Goal: Task Accomplishment & Management: Use online tool/utility

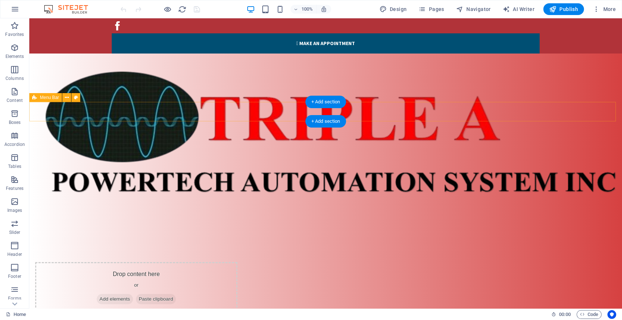
select select "header"
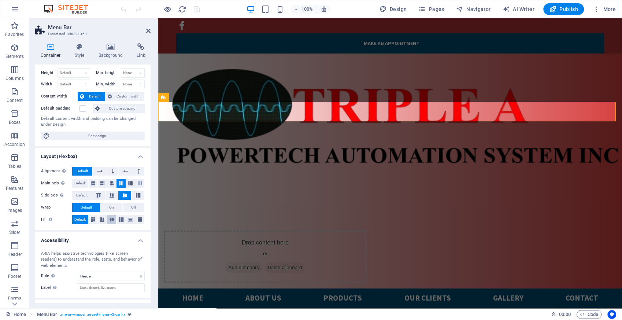
scroll to position [46, 0]
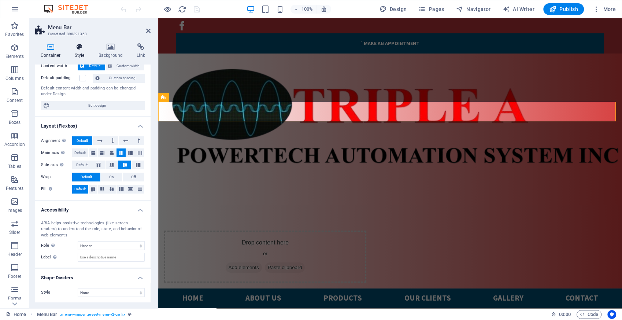
click at [79, 49] on icon at bounding box center [79, 46] width 21 height 7
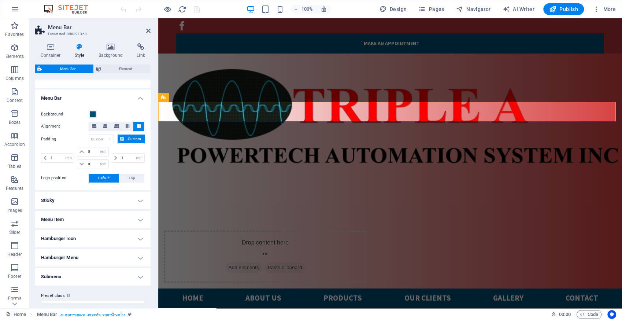
scroll to position [126, 0]
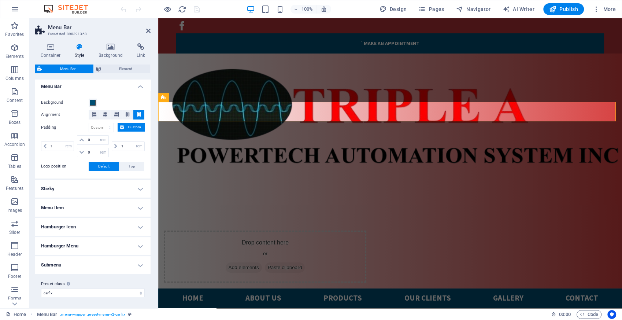
click at [104, 204] on h4 "Menu Item" at bounding box center [92, 208] width 115 height 18
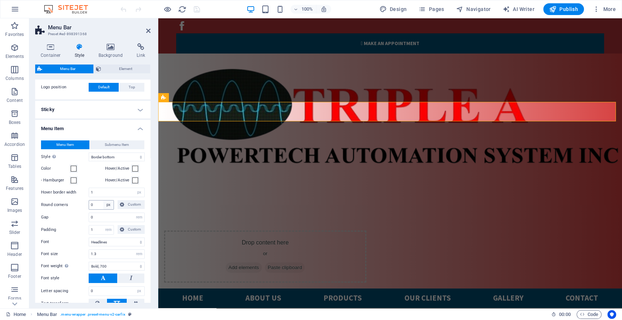
scroll to position [208, 0]
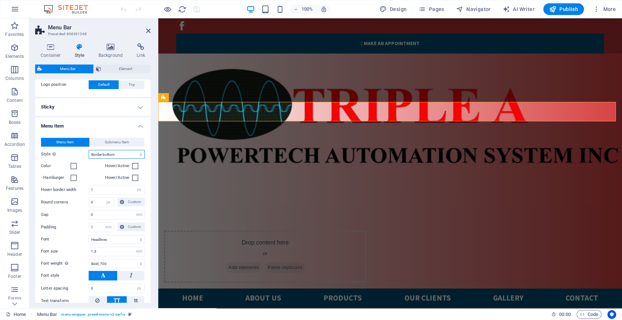
click at [116, 154] on select "Plain Text color Box: Fade Box: Flip vertical Box: Flip horizontal Box: Slide d…" at bounding box center [117, 154] width 56 height 9
select select "hover_text_color"
click at [89, 150] on select "Plain Text color Box: Fade Box: Flip vertical Box: Flip horizontal Box: Slide d…" at bounding box center [117, 154] width 56 height 9
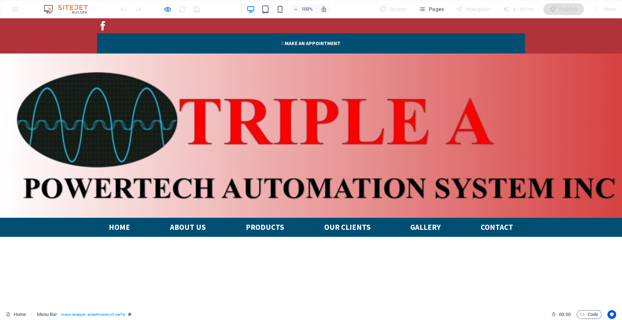
click at [177, 217] on link "About us" at bounding box center [188, 226] width 48 height 19
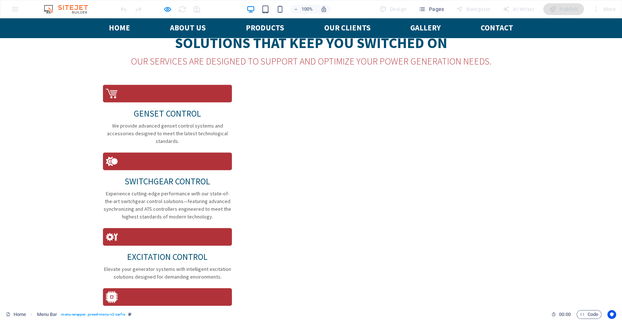
scroll to position [641, 0]
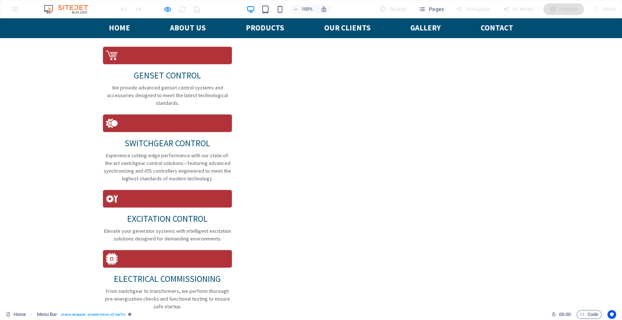
click at [259, 30] on link "PRODUCTS" at bounding box center [265, 27] width 50 height 19
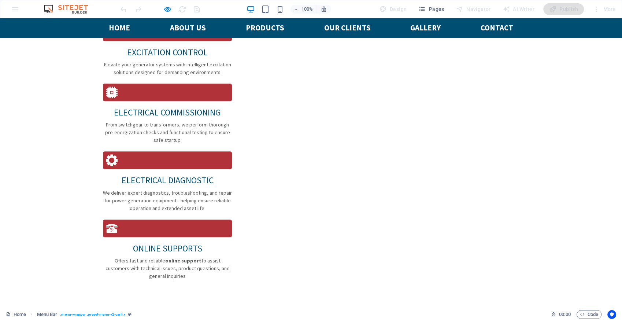
scroll to position [810, 0]
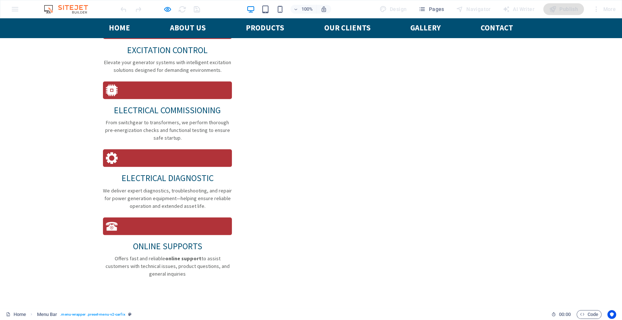
click at [117, 29] on link "Home" at bounding box center [119, 27] width 33 height 19
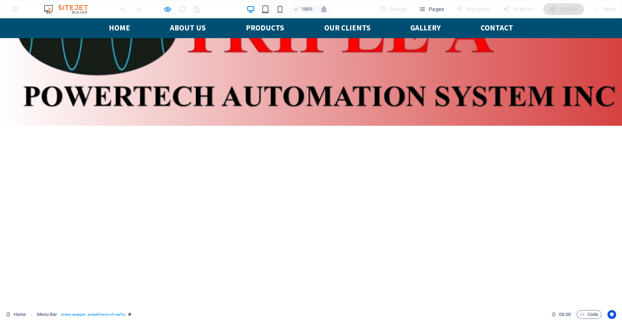
scroll to position [81, 0]
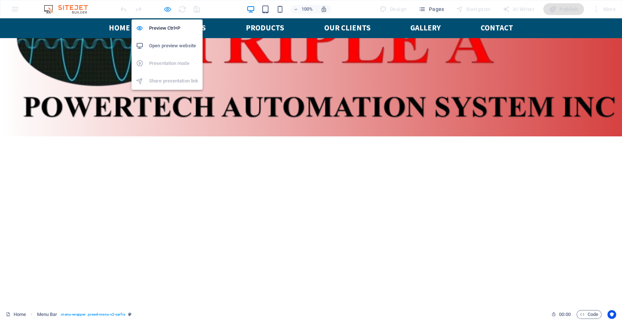
select select "rem"
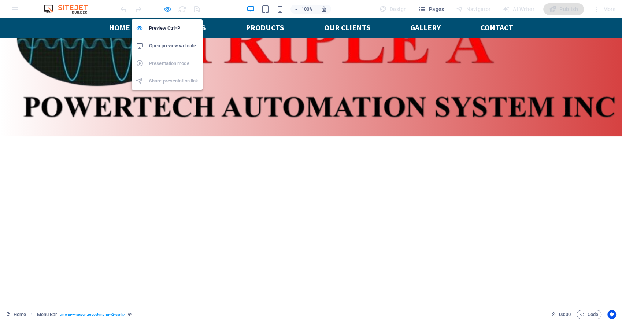
select select "hover_text_color"
select select "rem"
select select "link-special-font"
select select "rem"
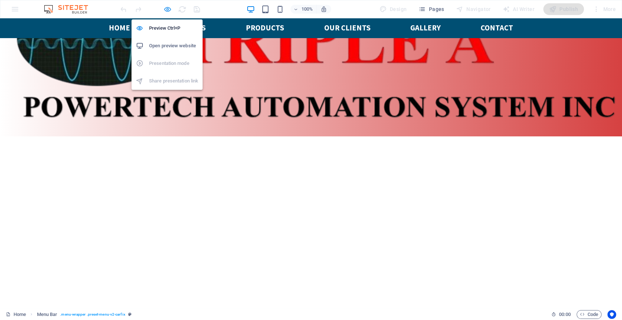
select select "700"
select select "px"
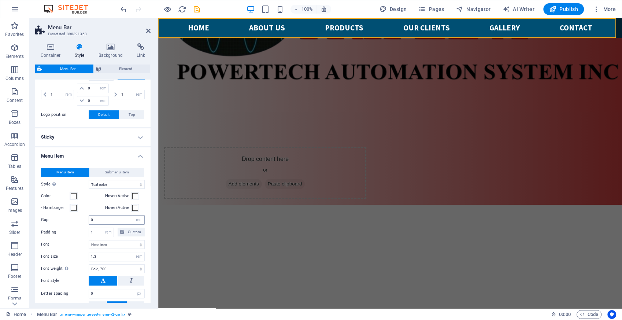
scroll to position [203, 0]
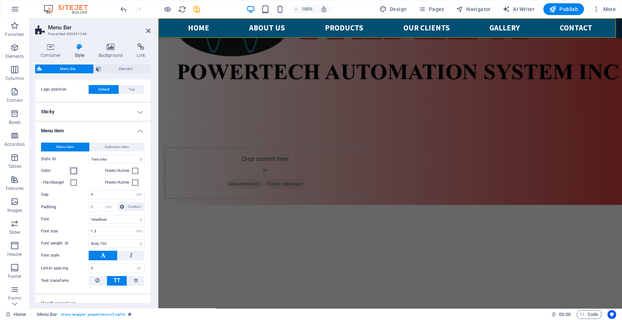
click at [75, 171] on span at bounding box center [74, 171] width 6 height 6
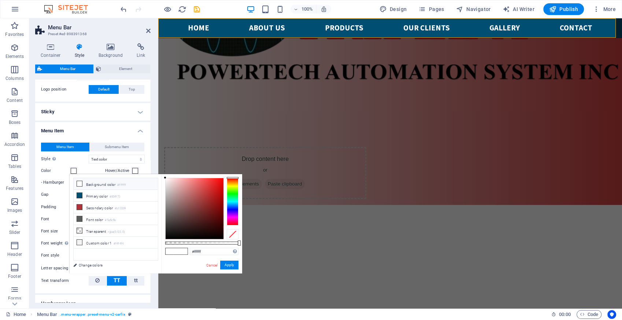
click at [230, 188] on div at bounding box center [233, 202] width 12 height 48
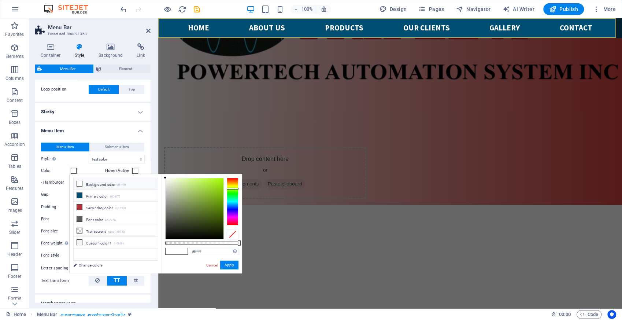
click at [230, 186] on div at bounding box center [233, 202] width 12 height 48
type input "#ddeb11"
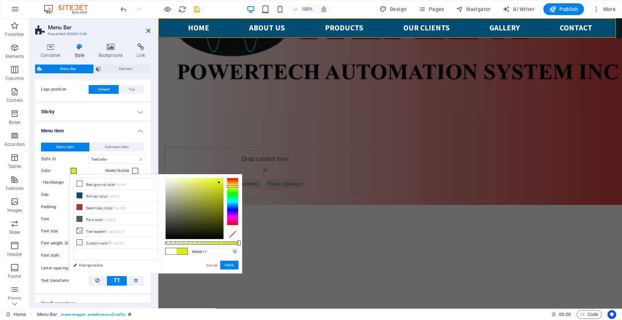
click at [219, 182] on div at bounding box center [194, 208] width 58 height 61
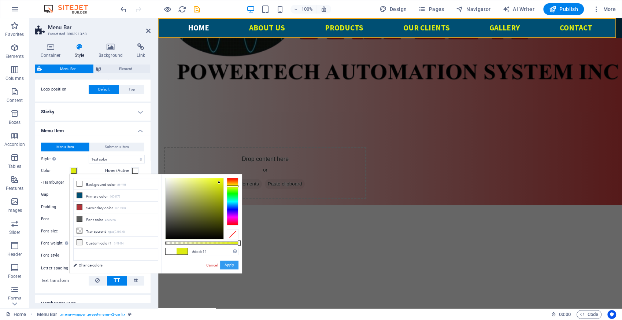
click at [226, 265] on button "Apply" at bounding box center [229, 264] width 18 height 9
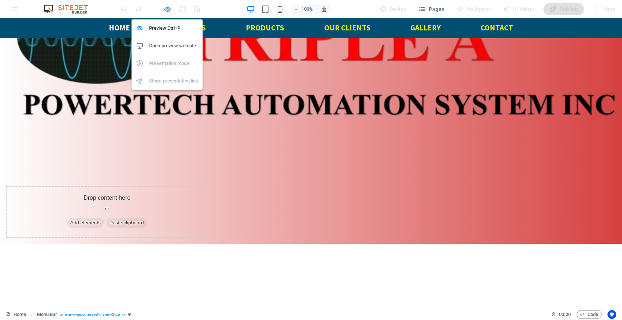
scroll to position [81, 0]
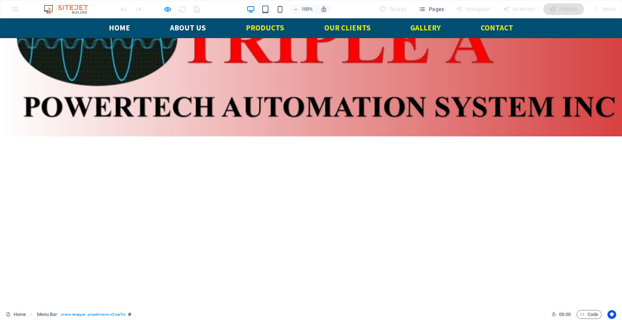
click at [185, 29] on link "About us" at bounding box center [188, 27] width 48 height 19
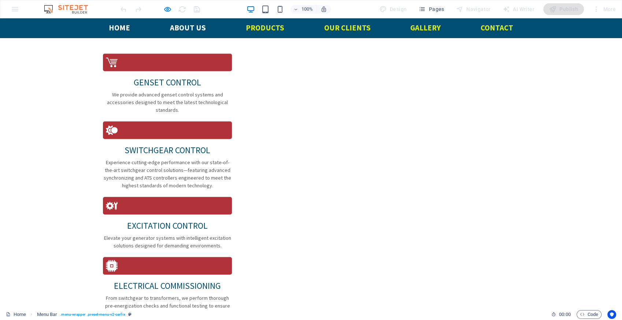
scroll to position [641, 0]
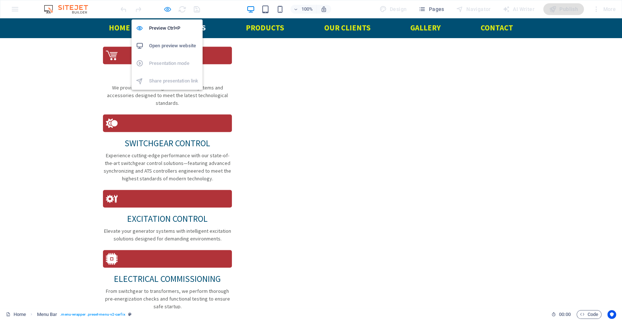
select select "rem"
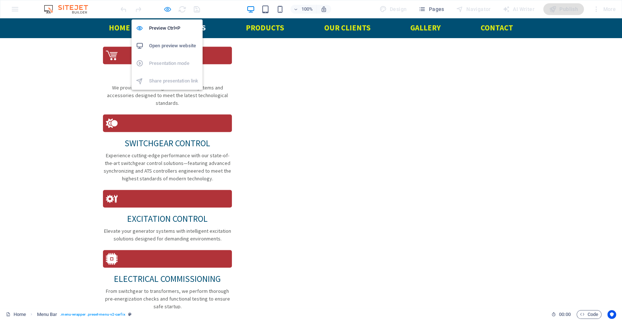
select select "hover_text_color"
select select "rem"
select select "link-special-font"
select select "rem"
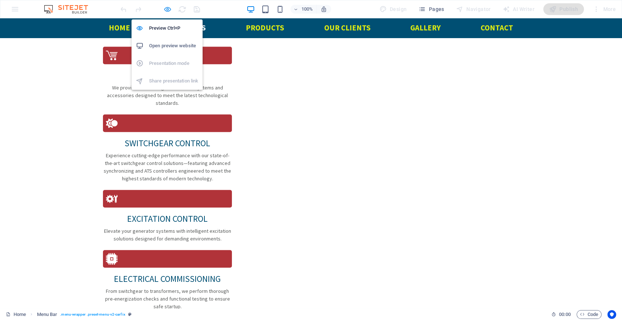
select select "700"
select select "px"
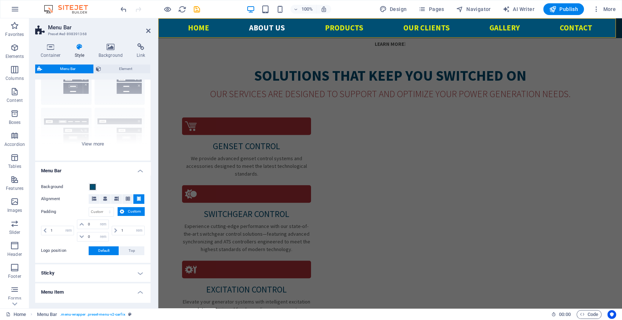
scroll to position [203, 0]
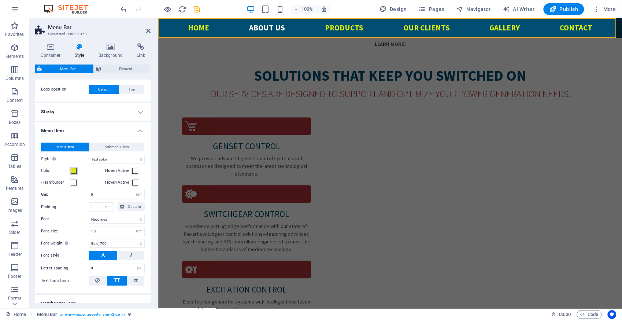
click at [74, 170] on span at bounding box center [74, 171] width 6 height 6
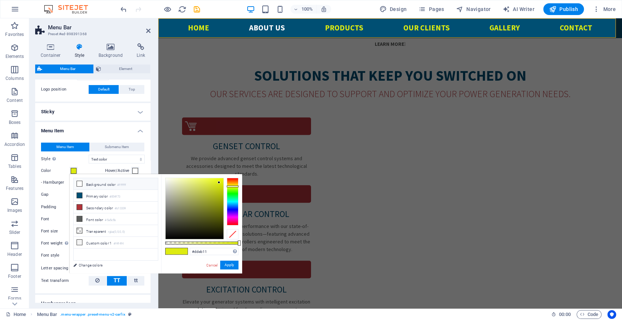
click at [80, 183] on icon at bounding box center [79, 183] width 5 height 5
type input "#ffffff"
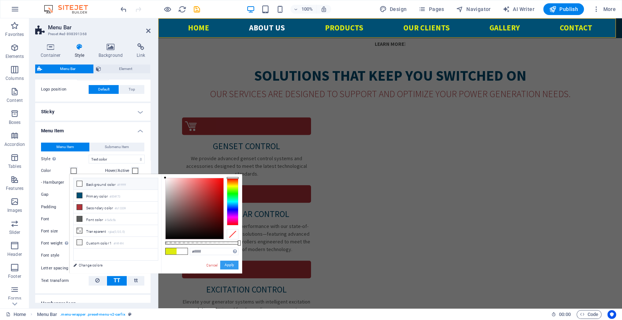
click at [228, 265] on button "Apply" at bounding box center [229, 264] width 18 height 9
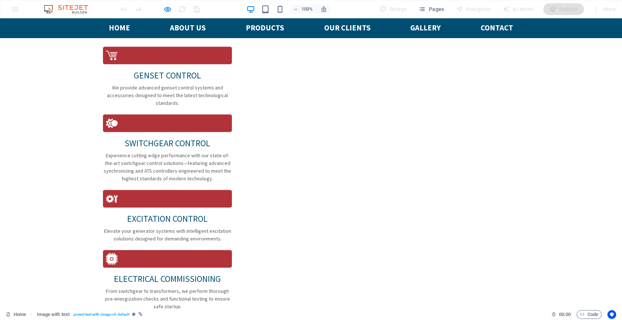
click at [117, 27] on link "Home" at bounding box center [119, 27] width 33 height 19
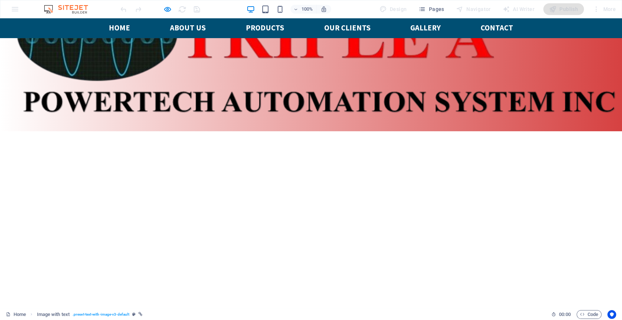
scroll to position [81, 0]
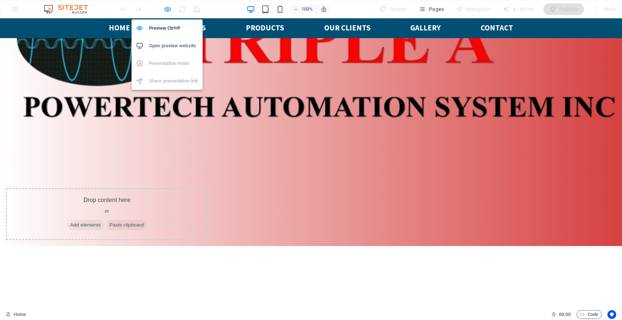
scroll to position [83, 0]
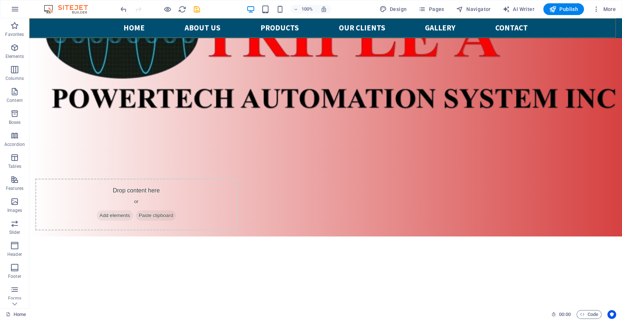
click at [105, 28] on div "Home About us PRODUCTS Our Clients Gallery Contact" at bounding box center [325, 27] width 592 height 19
select select "rem"
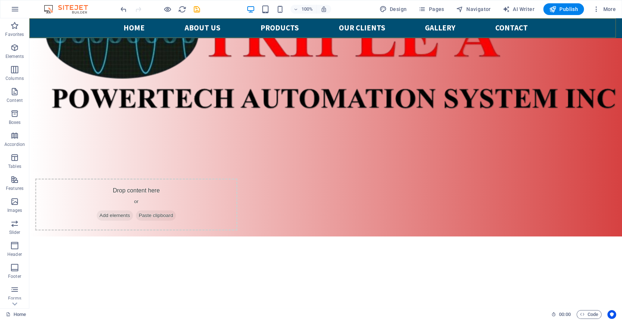
select select "rem"
select select "hover_text_color"
select select "rem"
select select "link-special-font"
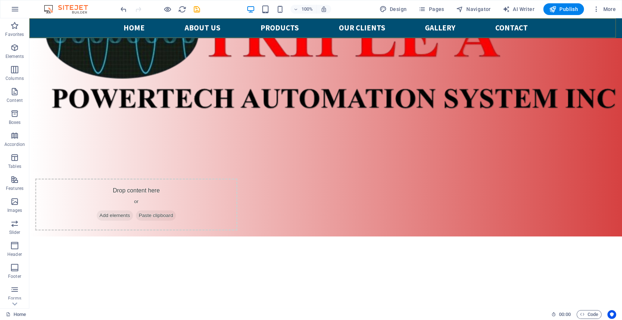
select select "rem"
select select "700"
select select "px"
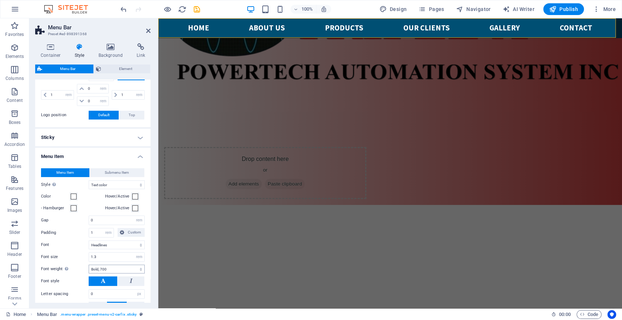
scroll to position [203, 0]
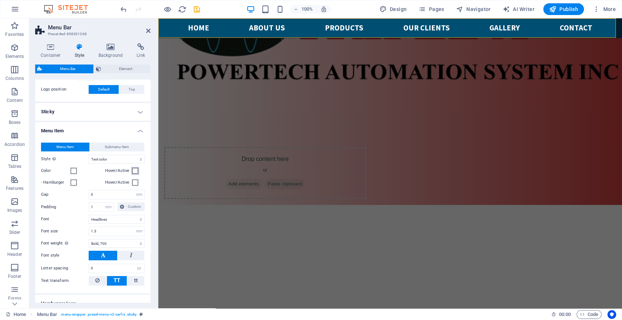
click at [133, 170] on span at bounding box center [135, 171] width 6 height 6
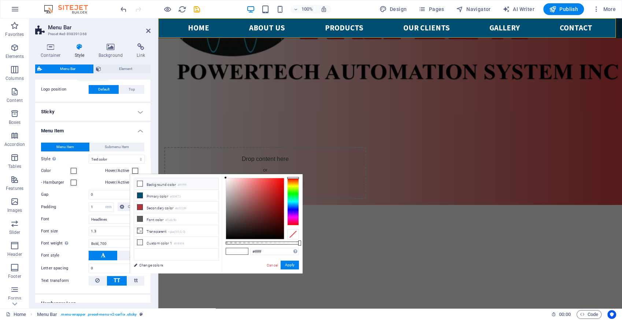
click at [294, 187] on div at bounding box center [293, 202] width 12 height 48
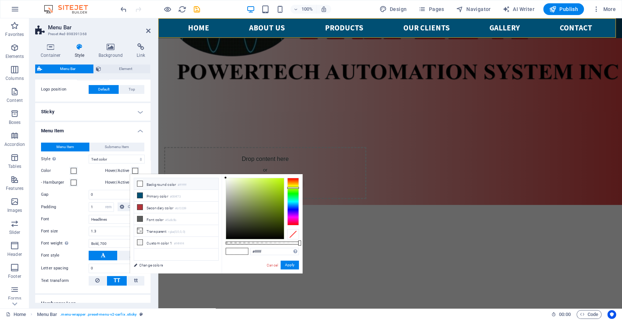
type input "#b5eb15"
click at [278, 182] on div at bounding box center [255, 208] width 58 height 61
click at [288, 266] on button "Apply" at bounding box center [289, 264] width 18 height 9
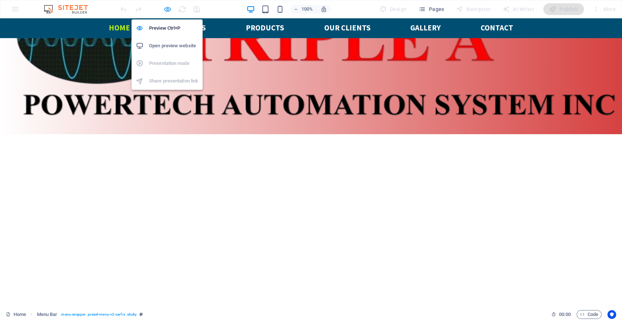
scroll to position [81, 0]
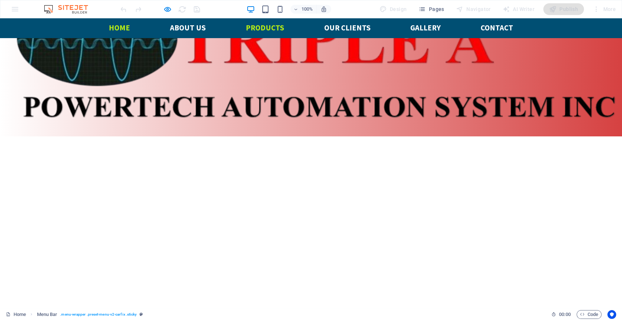
click at [255, 29] on link "PRODUCTS" at bounding box center [265, 27] width 50 height 19
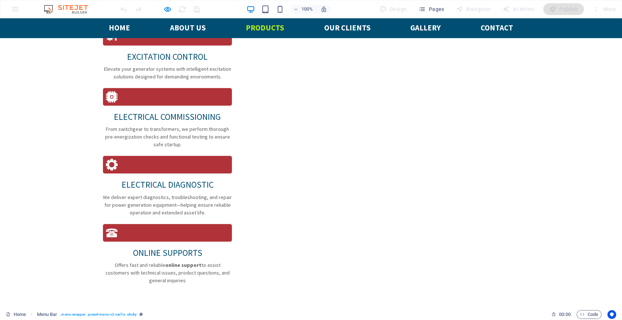
scroll to position [810, 0]
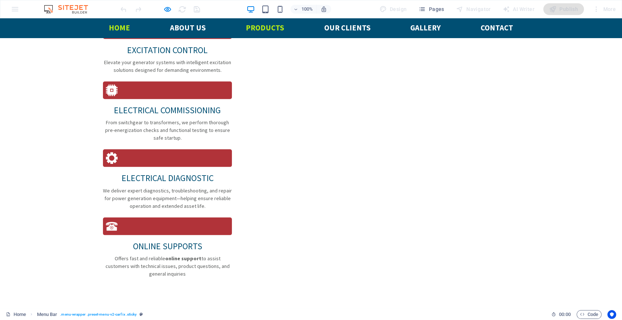
click at [114, 25] on link "Home" at bounding box center [119, 27] width 33 height 19
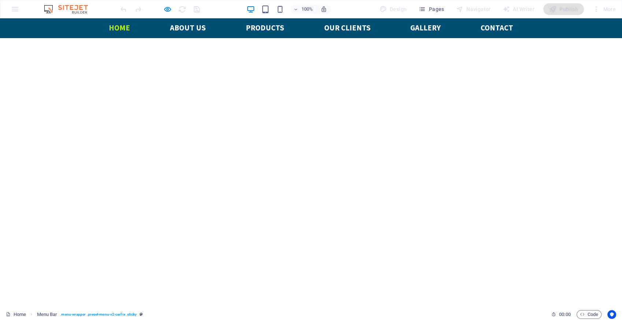
scroll to position [81, 0]
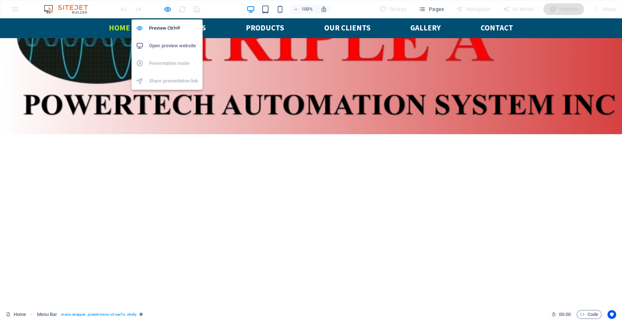
select select "rem"
select select "hover_text_color"
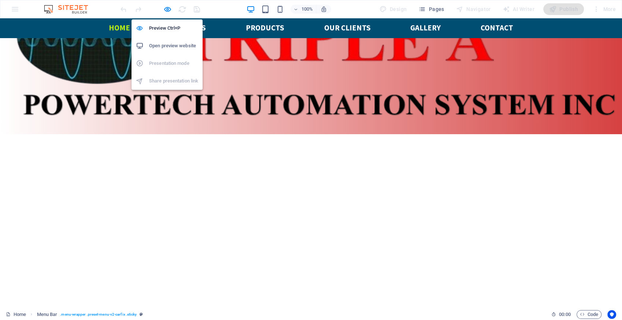
select select "rem"
select select "link-special-font"
select select "rem"
select select "700"
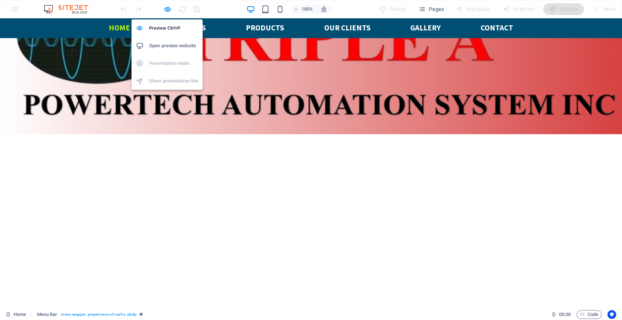
select select "px"
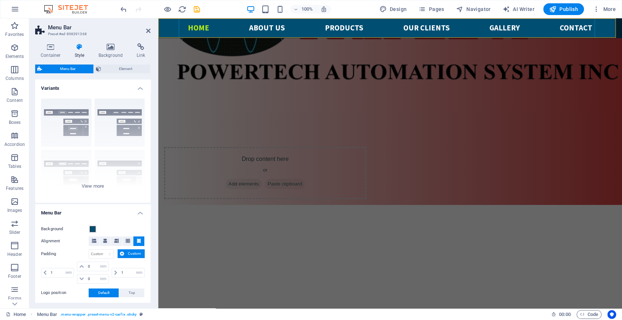
click at [343, 30] on nav "Home About us PRODUCTS Our Clients Gallery Contact" at bounding box center [390, 27] width 416 height 19
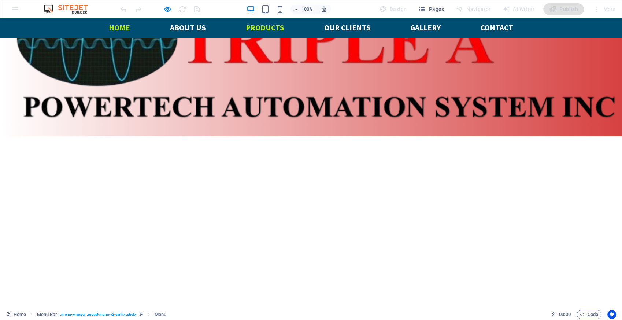
click at [264, 30] on link "PRODUCTS" at bounding box center [265, 27] width 50 height 19
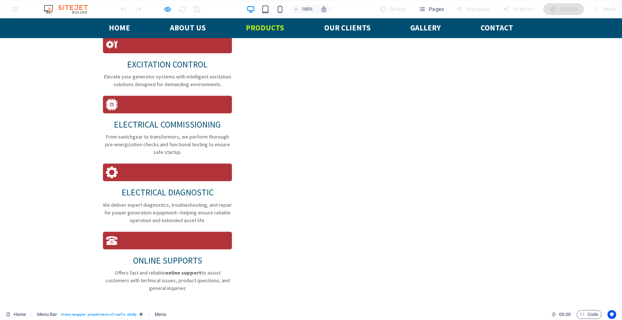
scroll to position [810, 0]
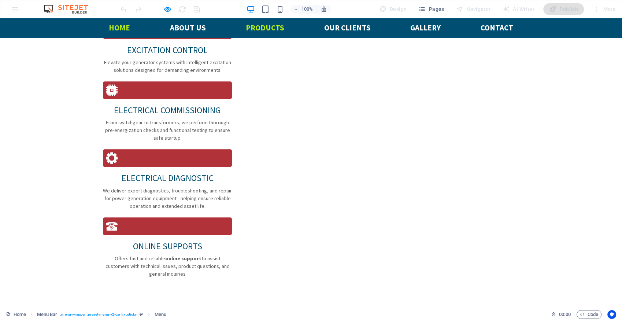
click at [116, 27] on link "Home" at bounding box center [119, 27] width 33 height 19
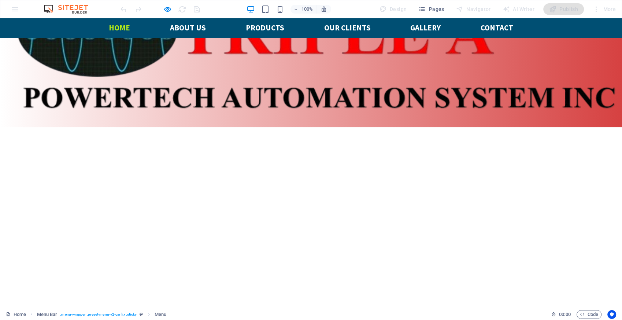
scroll to position [81, 0]
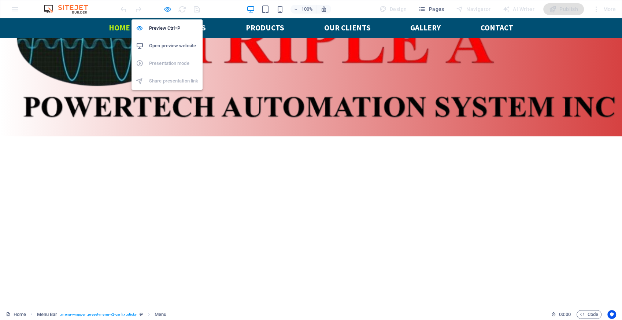
select select "rem"
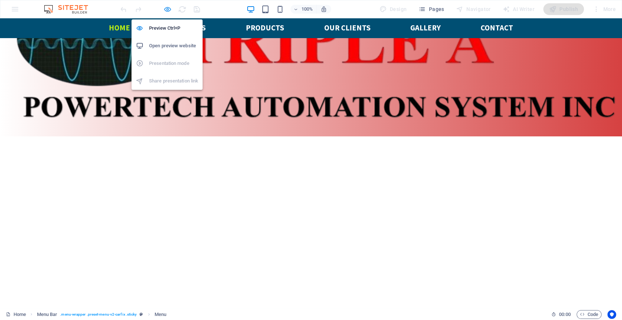
select select "hover_text_color"
select select "rem"
select select "link-special-font"
select select "rem"
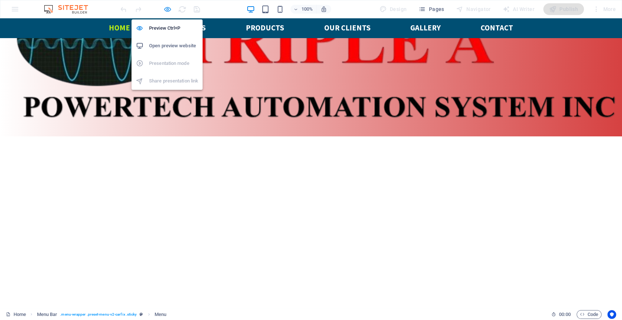
select select "700"
select select "px"
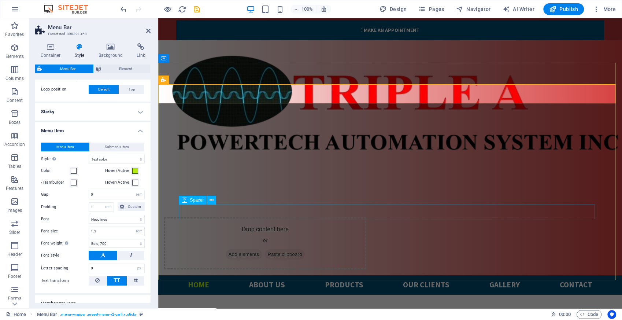
scroll to position [2, 0]
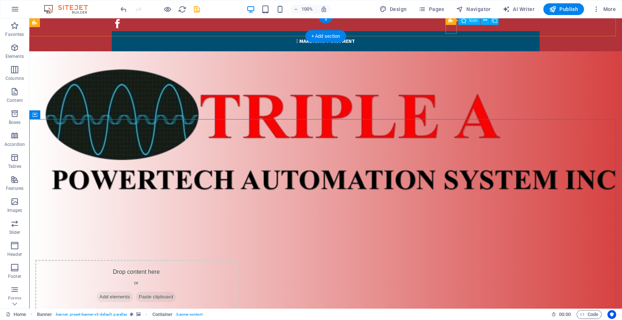
click at [128, 29] on figure at bounding box center [120, 23] width 16 height 15
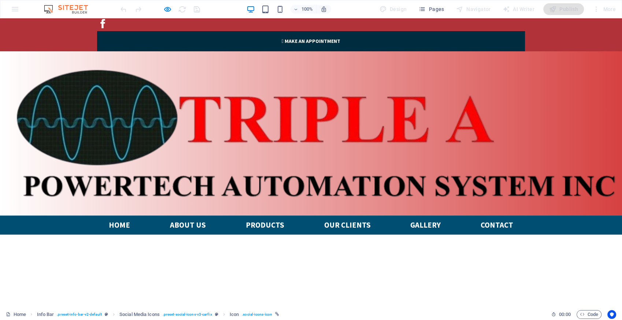
click at [462, 31] on link " Make an appointment" at bounding box center [311, 41] width 428 height 20
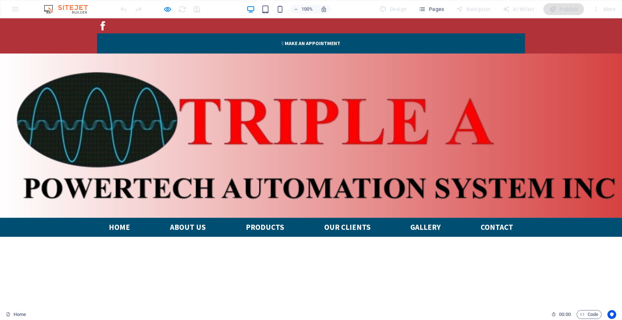
scroll to position [203, 0]
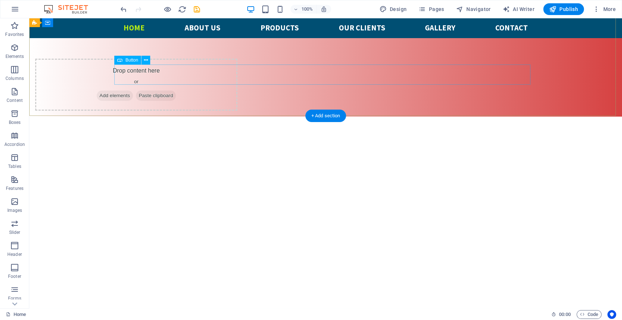
drag, startPoint x: 311, startPoint y: 77, endPoint x: 182, endPoint y: 77, distance: 128.9
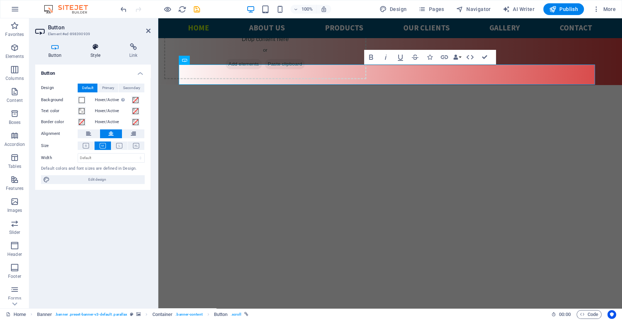
click at [97, 46] on icon at bounding box center [96, 46] width 36 height 7
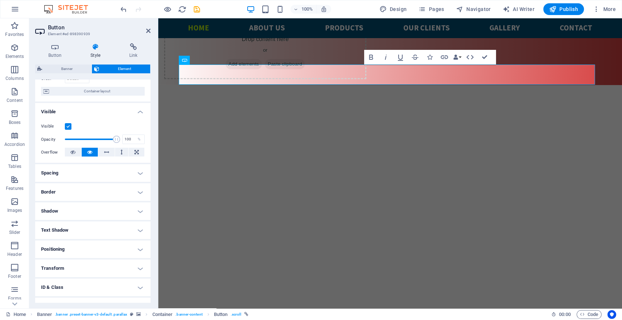
scroll to position [81, 0]
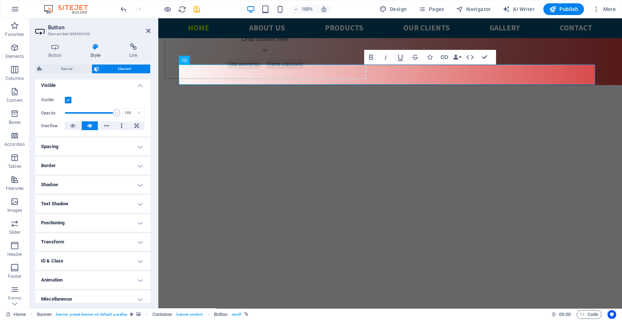
click at [111, 165] on h4 "Border" at bounding box center [92, 166] width 115 height 18
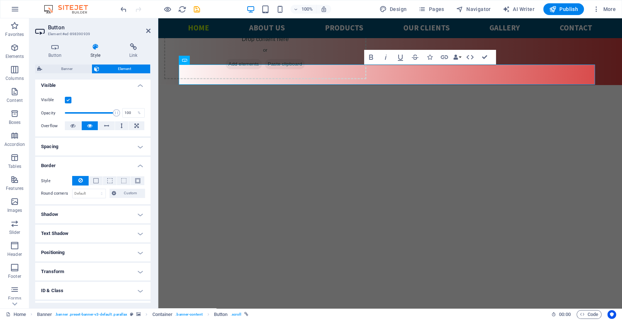
click at [111, 163] on h4 "Border" at bounding box center [92, 163] width 115 height 13
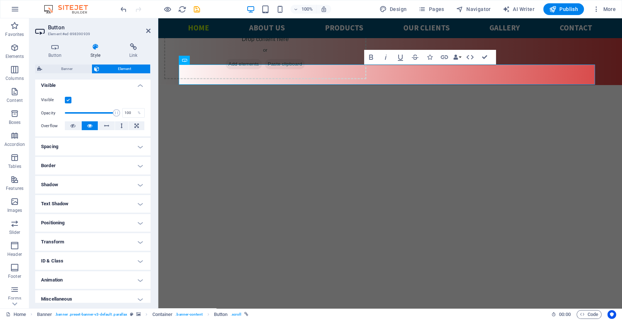
click at [108, 187] on h4 "Shadow" at bounding box center [92, 185] width 115 height 18
click at [108, 187] on h4 "Shadow" at bounding box center [92, 182] width 115 height 13
click at [107, 202] on h4 "Text Shadow" at bounding box center [92, 204] width 115 height 18
click at [106, 202] on h4 "Text Shadow" at bounding box center [92, 201] width 115 height 13
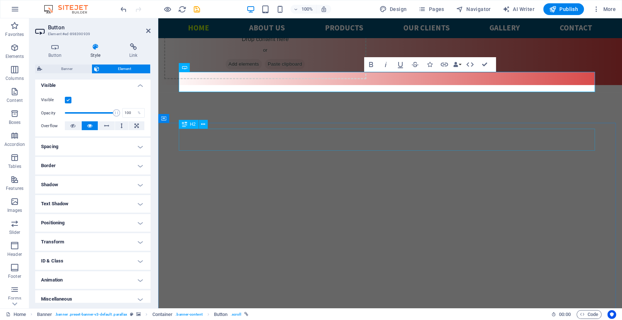
scroll to position [163, 0]
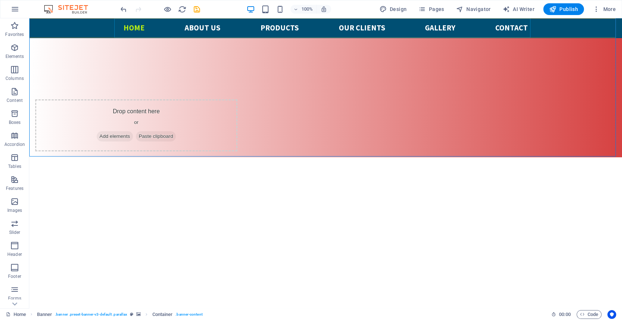
click at [161, 25] on nav "Home About us PRODUCTS Our Clients Gallery Contact" at bounding box center [326, 27] width 416 height 19
select select
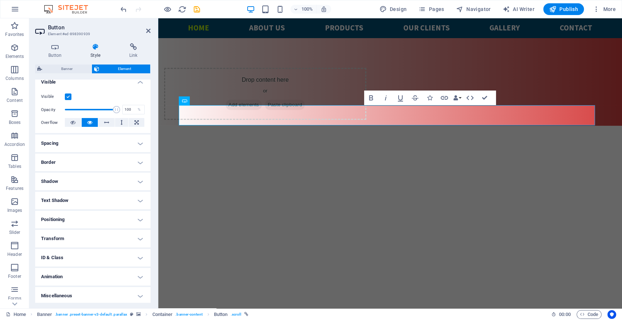
scroll to position [87, 0]
click at [109, 235] on h4 "Transform" at bounding box center [92, 236] width 115 height 18
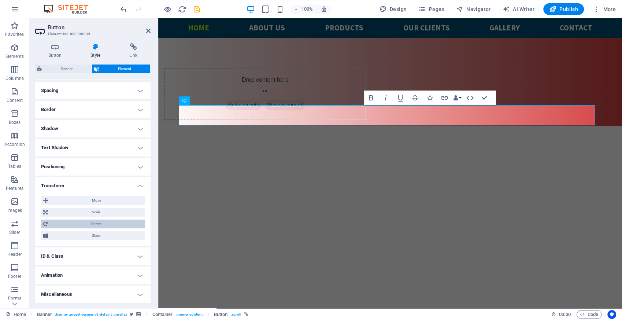
scroll to position [138, 0]
click at [96, 183] on h4 "Transform" at bounding box center [92, 182] width 115 height 13
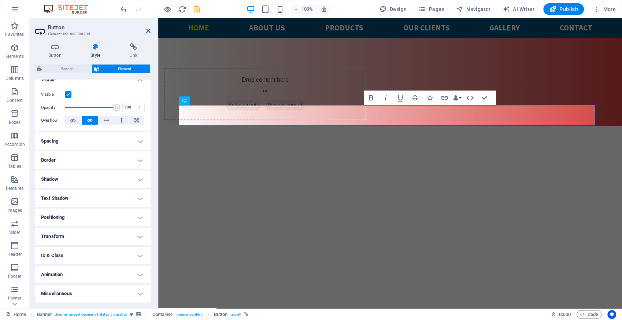
click at [101, 276] on h4 "Animation" at bounding box center [92, 274] width 115 height 18
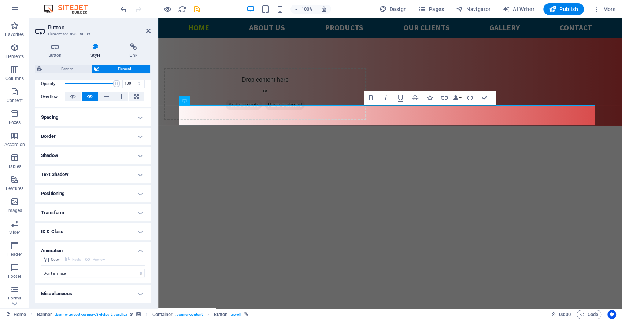
click at [109, 248] on h4 "Animation" at bounding box center [92, 248] width 115 height 13
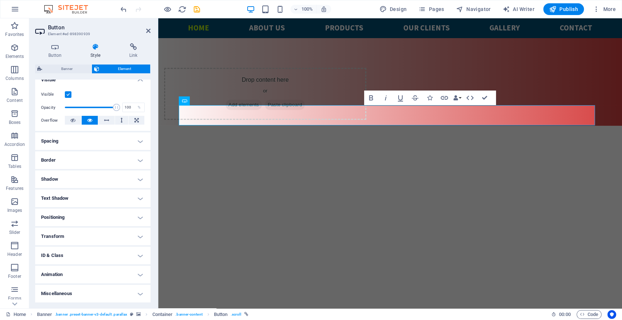
click at [111, 292] on h4 "Miscellaneous" at bounding box center [92, 293] width 115 height 18
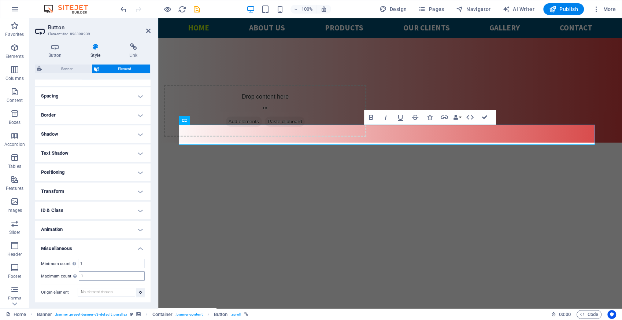
scroll to position [143, 0]
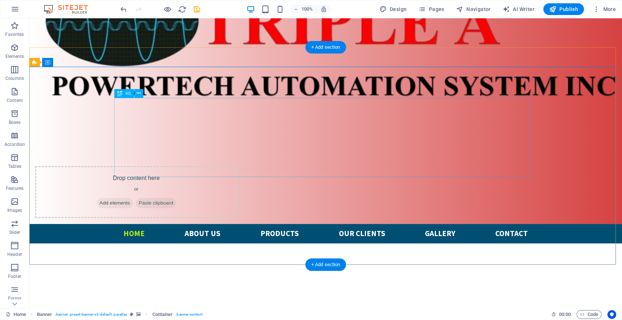
scroll to position [0, 0]
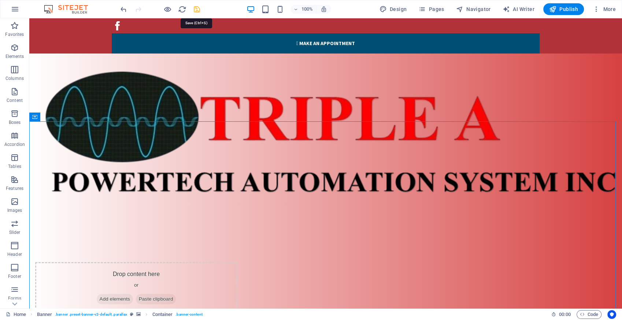
click at [197, 10] on icon "save" at bounding box center [197, 9] width 8 height 8
